Goal: Information Seeking & Learning: Learn about a topic

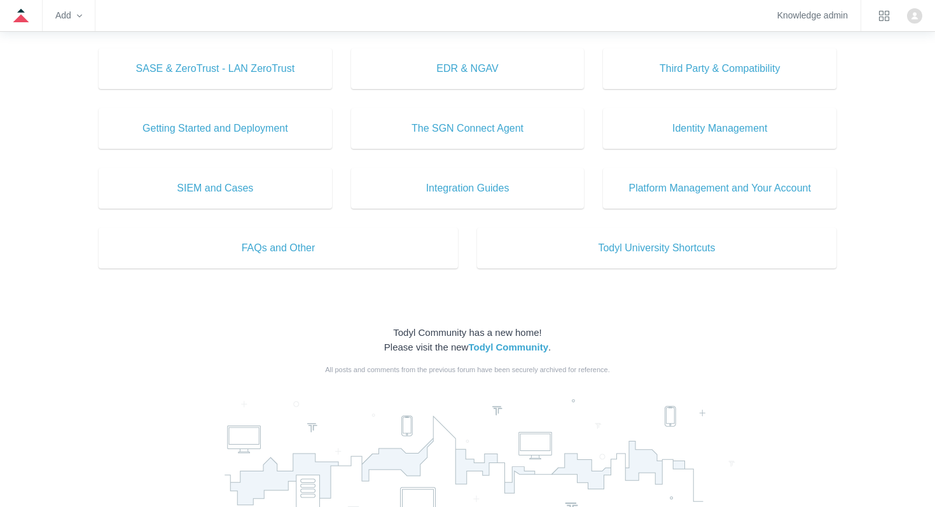
scroll to position [574, 0]
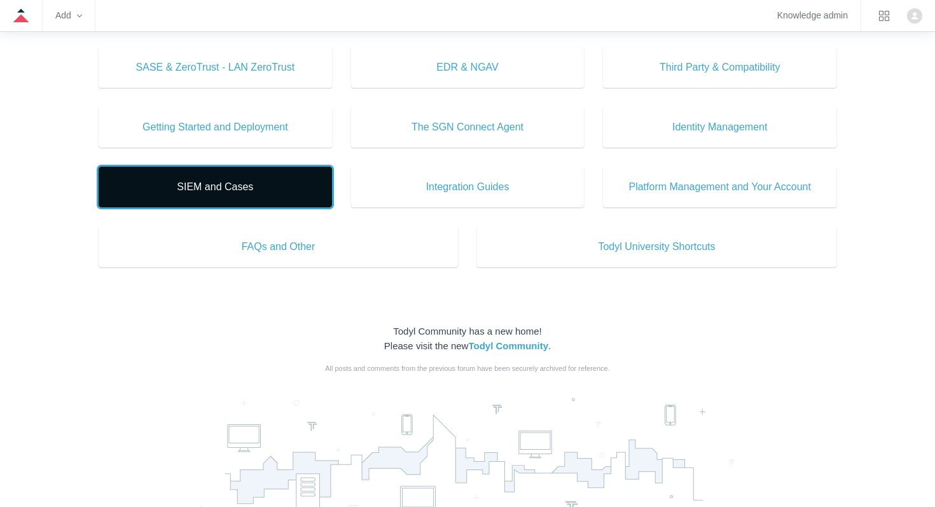
click at [258, 189] on span "SIEM and Cases" at bounding box center [215, 186] width 195 height 15
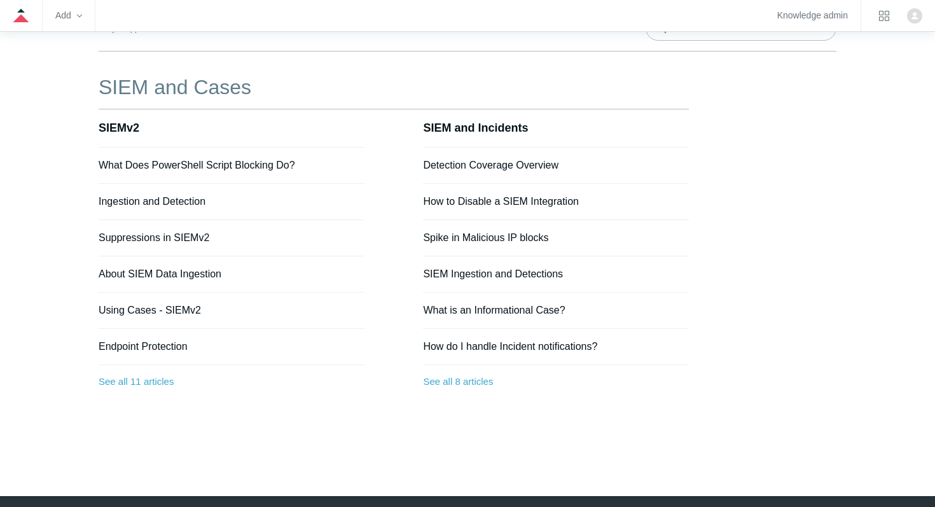
scroll to position [114, 0]
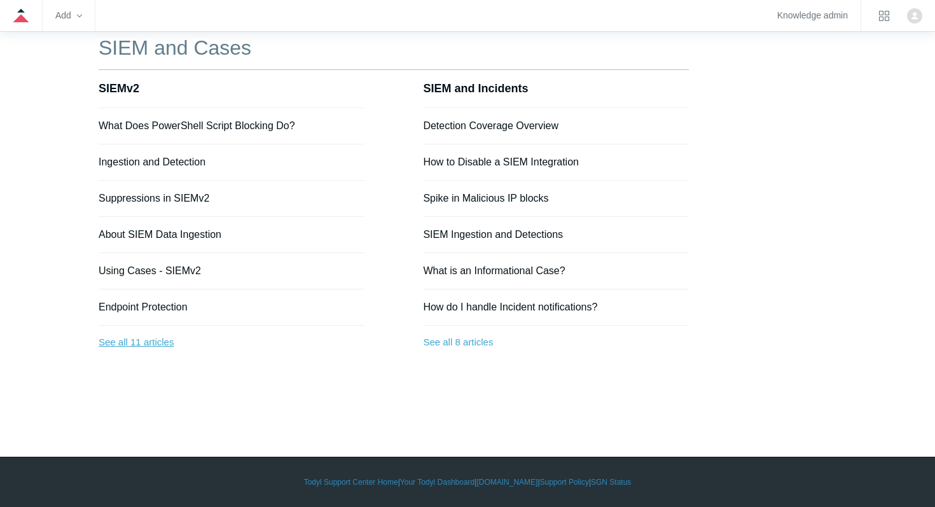
click at [156, 339] on link "See all 11 articles" at bounding box center [232, 343] width 266 height 34
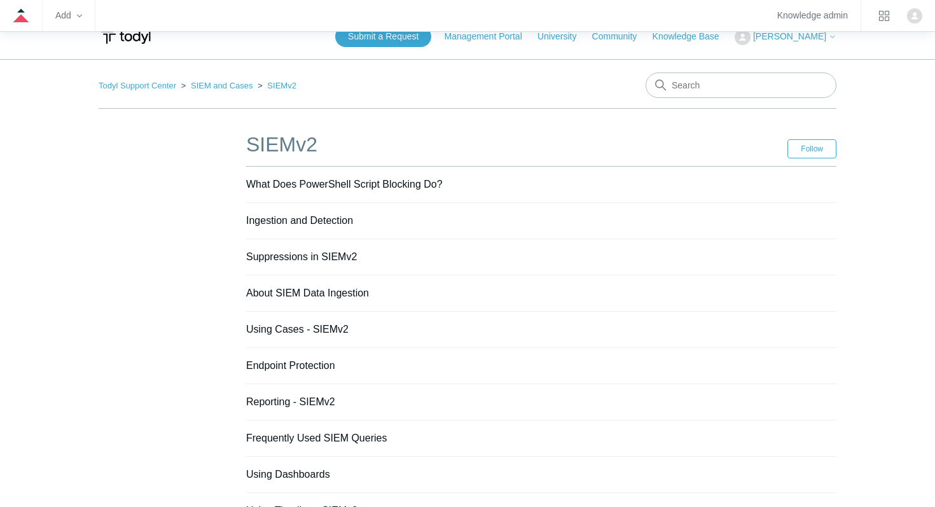
scroll to position [15, 0]
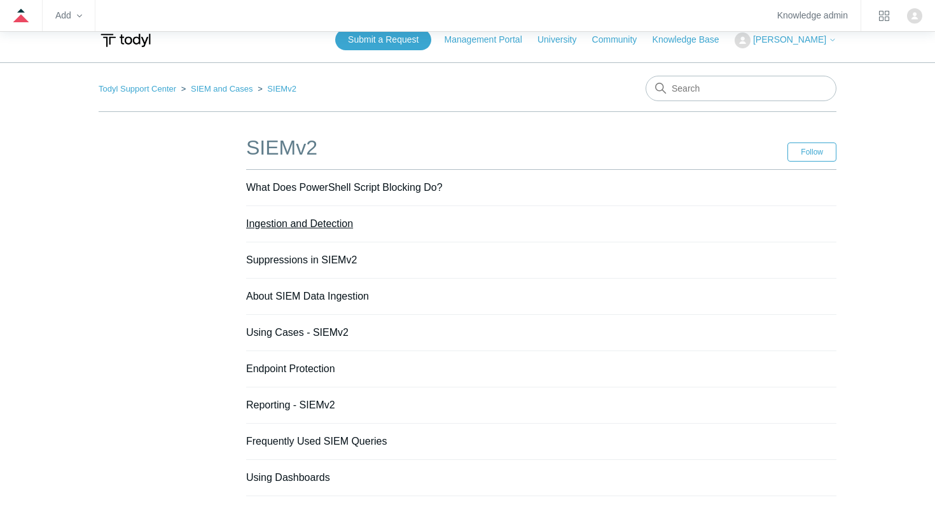
click at [314, 218] on link "Ingestion and Detection" at bounding box center [299, 223] width 107 height 11
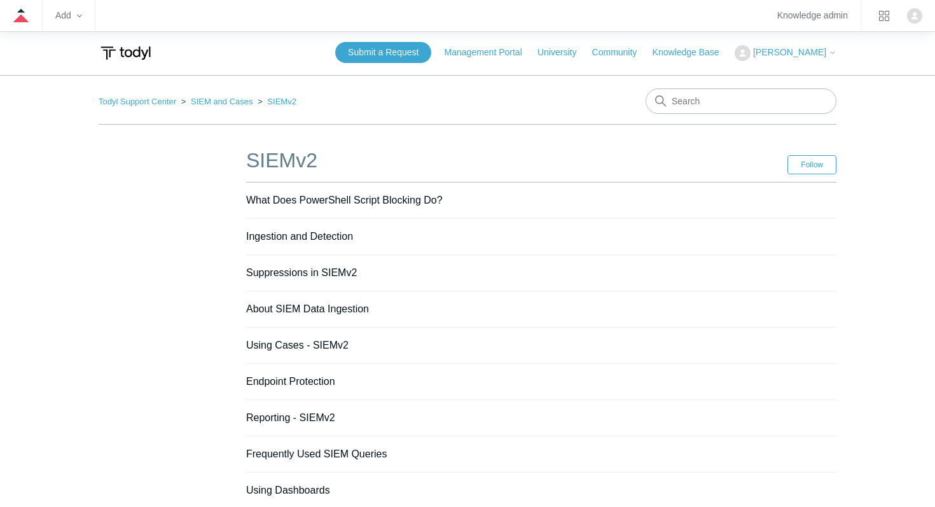
scroll to position [0, 0]
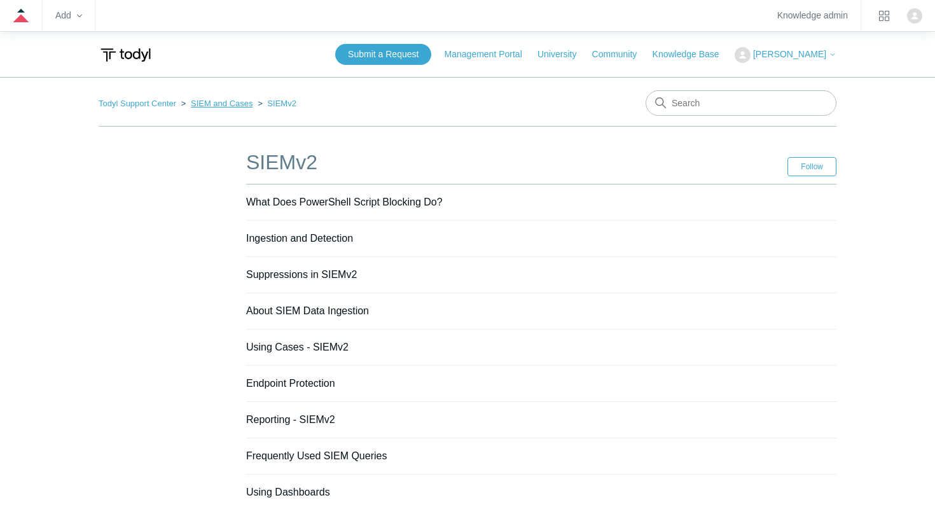
click at [221, 101] on link "SIEM and Cases" at bounding box center [222, 104] width 62 height 10
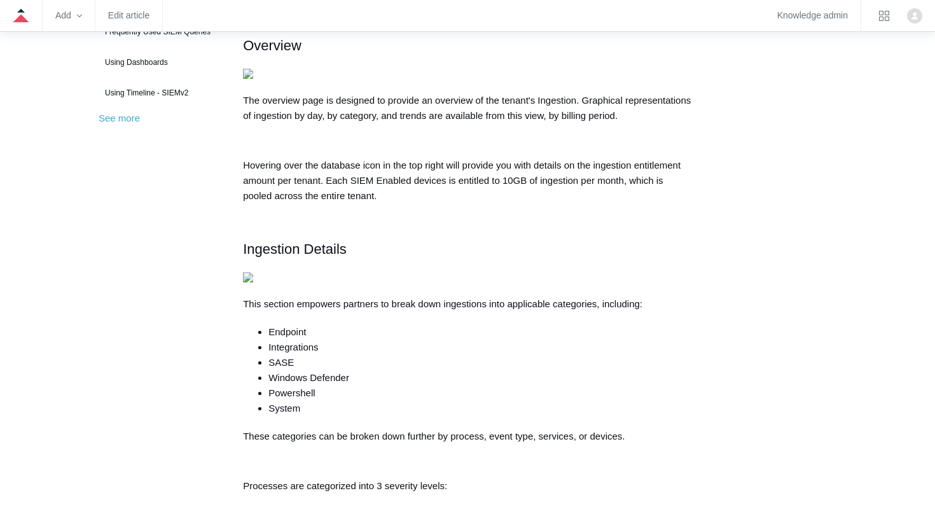
scroll to position [382, 0]
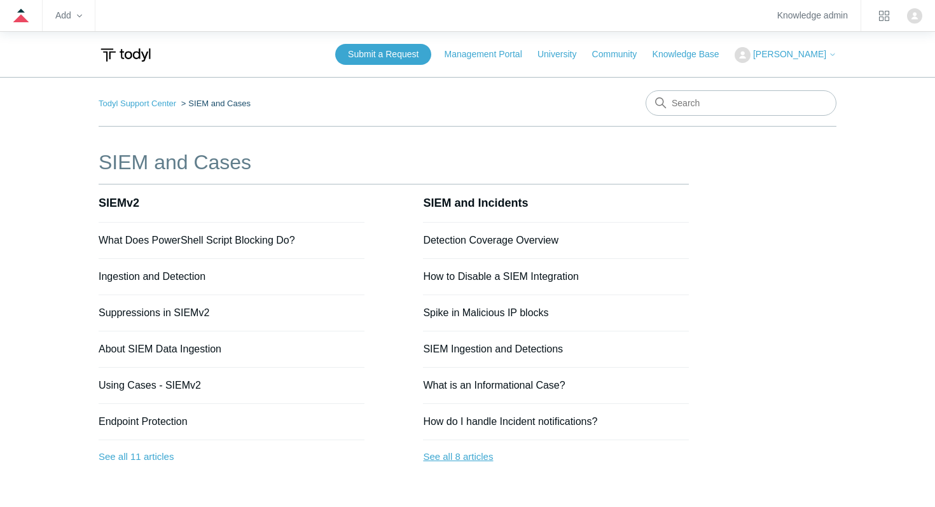
click at [458, 457] on link "See all 8 articles" at bounding box center [556, 457] width 266 height 34
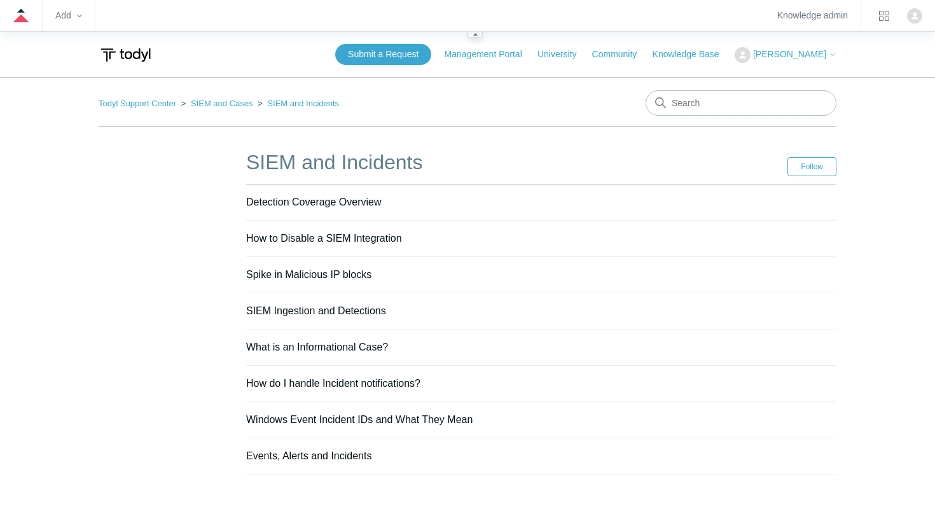
click at [81, 12] on zd-hc-trigger "Add" at bounding box center [68, 15] width 27 height 7
click at [91, 41] on link "Article" at bounding box center [112, 46] width 113 height 25
